Goal: Use online tool/utility

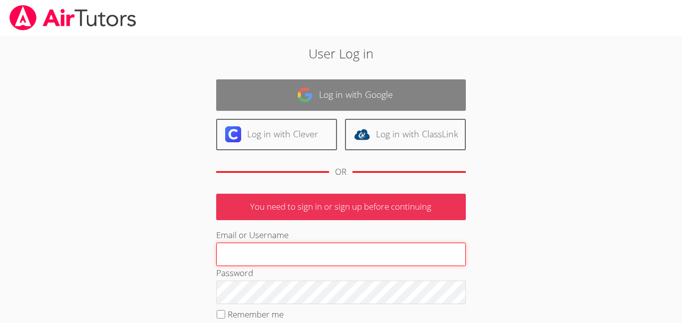
type input "berdem@bhusd.com"
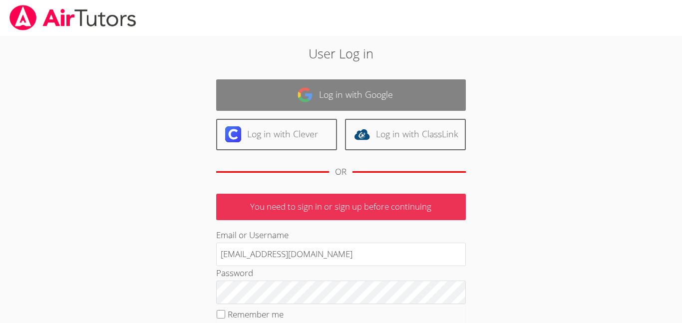
click at [355, 92] on link "Log in with Google" at bounding box center [341, 94] width 250 height 31
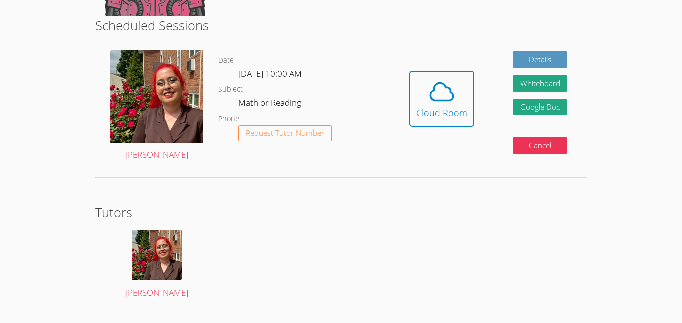
scroll to position [253, 0]
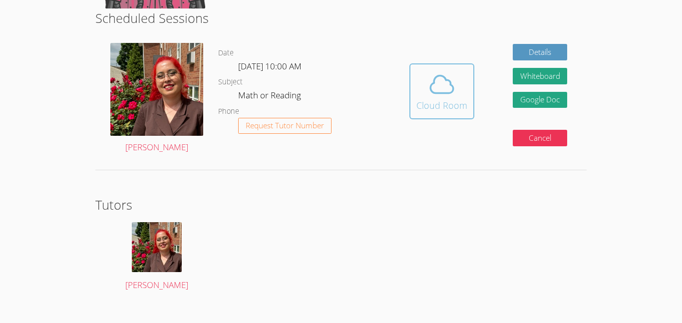
click at [439, 99] on div "Cloud Room" at bounding box center [442, 105] width 51 height 14
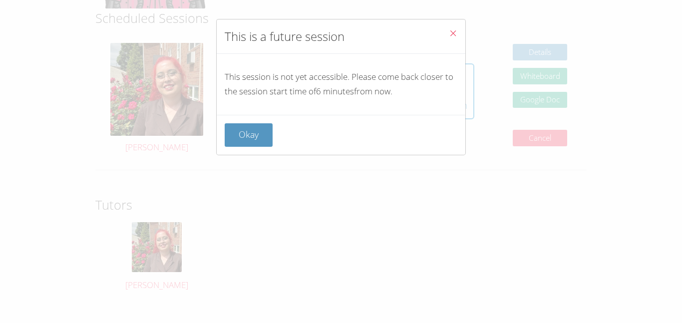
click at [233, 152] on div "Okay" at bounding box center [341, 135] width 249 height 40
click at [258, 134] on button "Okay" at bounding box center [249, 134] width 48 height 23
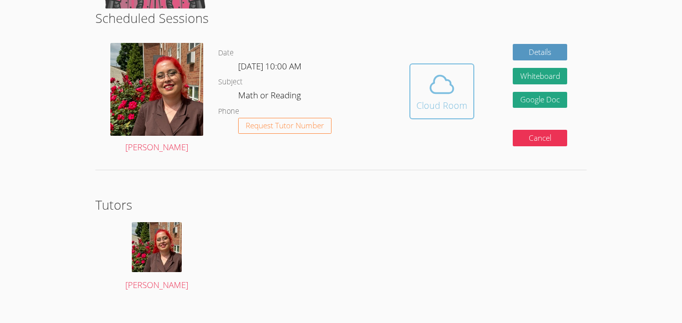
click at [425, 73] on span at bounding box center [442, 84] width 51 height 28
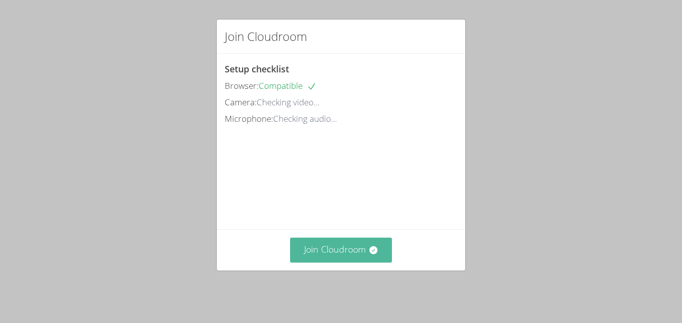
click at [369, 255] on icon at bounding box center [374, 250] width 10 height 10
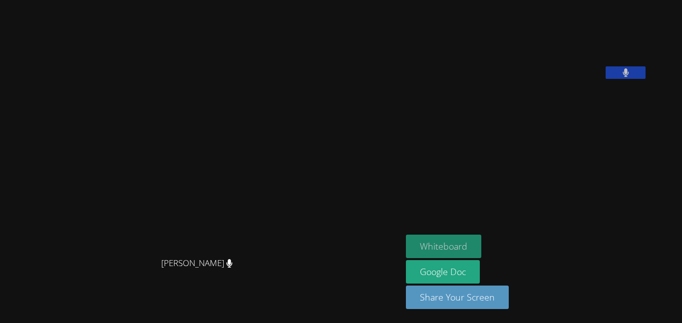
click at [472, 250] on button "Whiteboard" at bounding box center [443, 246] width 75 height 23
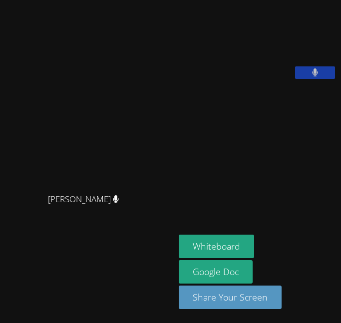
click at [24, 163] on video at bounding box center [87, 142] width 150 height 94
click at [55, 228] on div "[PERSON_NAME]" at bounding box center [87, 208] width 167 height 40
drag, startPoint x: 62, startPoint y: 210, endPoint x: 61, endPoint y: 184, distance: 26.0
click at [61, 184] on div "Hafsa Rodriguez Hafsa Rodriguez" at bounding box center [87, 162] width 167 height 134
drag, startPoint x: 122, startPoint y: 273, endPoint x: 136, endPoint y: 189, distance: 84.6
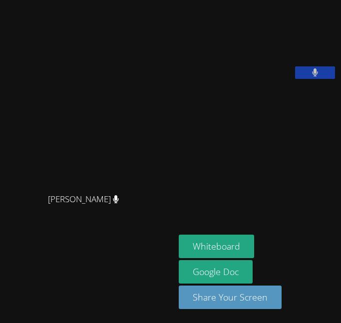
click at [136, 189] on div "Hafsa Rodriguez Hafsa Rodriguez" at bounding box center [87, 161] width 167 height 315
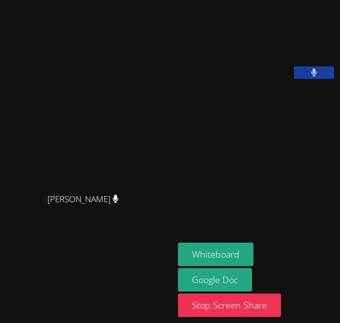
click at [267, 45] on video at bounding box center [253, 41] width 150 height 75
